Goal: Find specific page/section

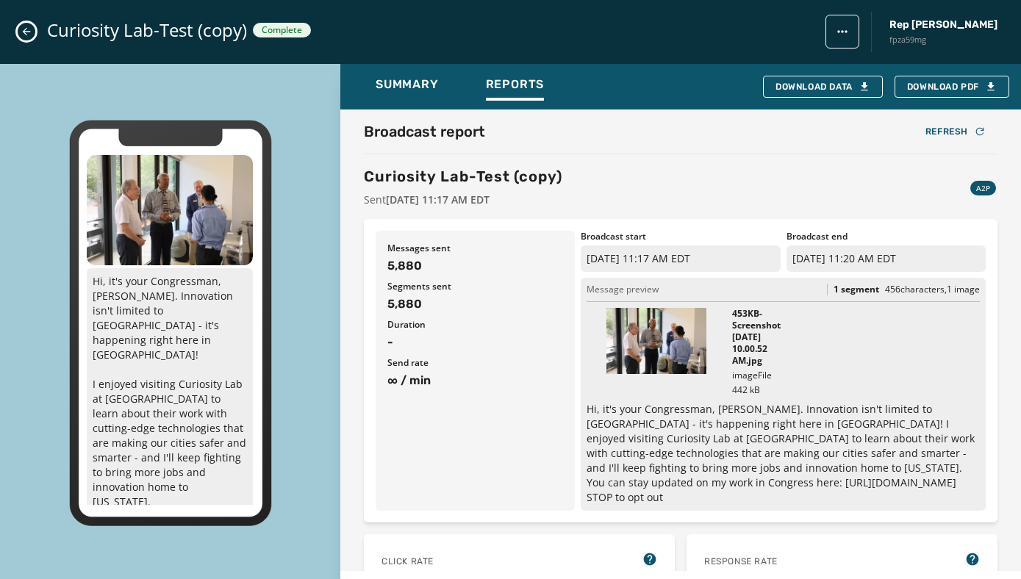
scroll to position [445, 0]
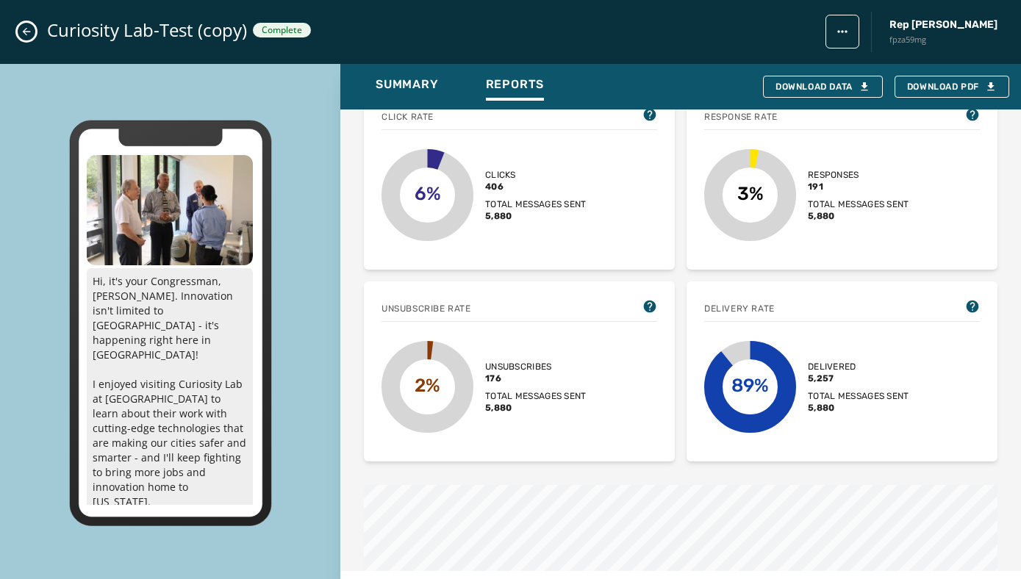
click at [30, 21] on div "Curiosity Lab-Test (copy) Complete Rep [PERSON_NAME] fpza59mg" at bounding box center [510, 32] width 1021 height 64
click at [28, 31] on icon "Close admin drawer" at bounding box center [27, 32] width 12 height 12
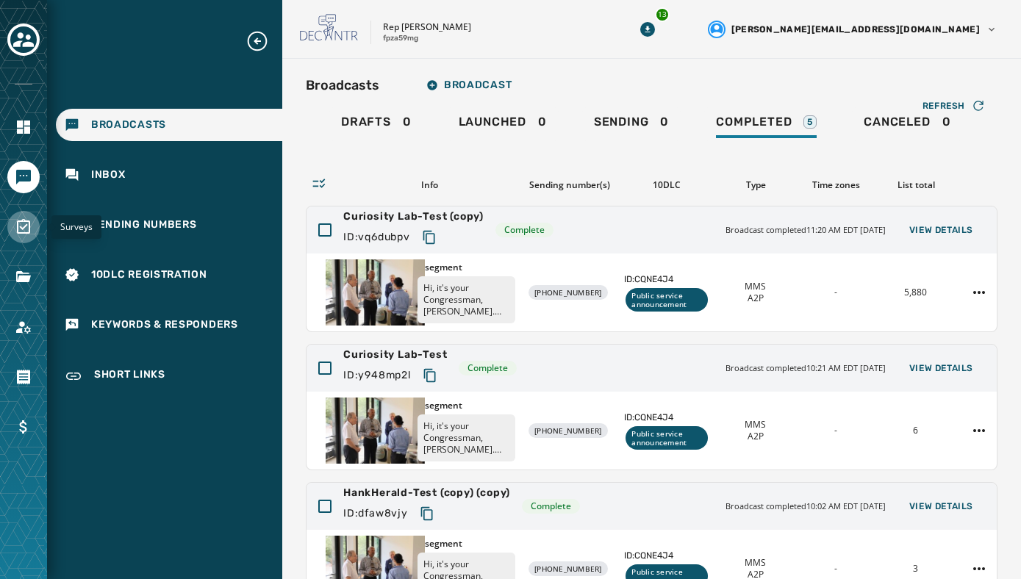
click at [27, 221] on icon "Navigate to Surveys" at bounding box center [23, 226] width 13 height 15
